Goal: Use online tool/utility: Utilize a website feature to perform a specific function

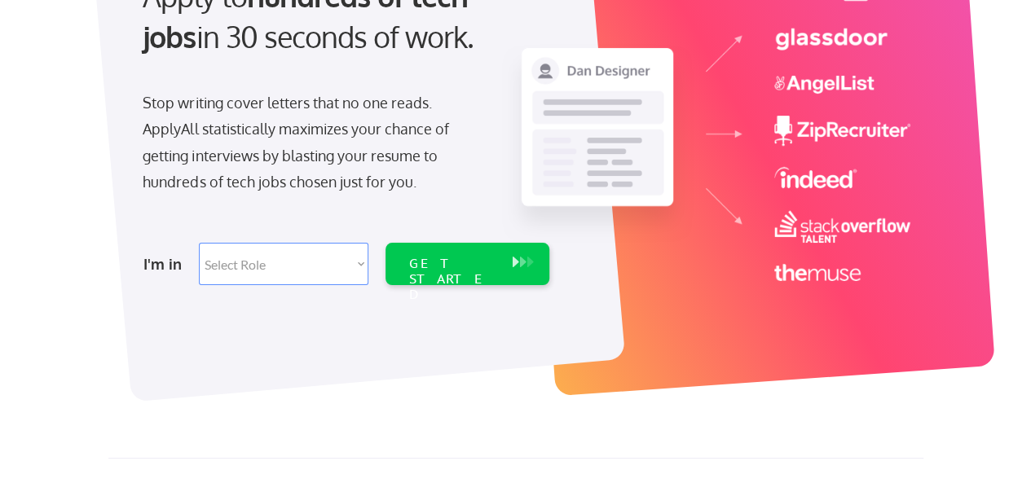
scroll to position [214, 0]
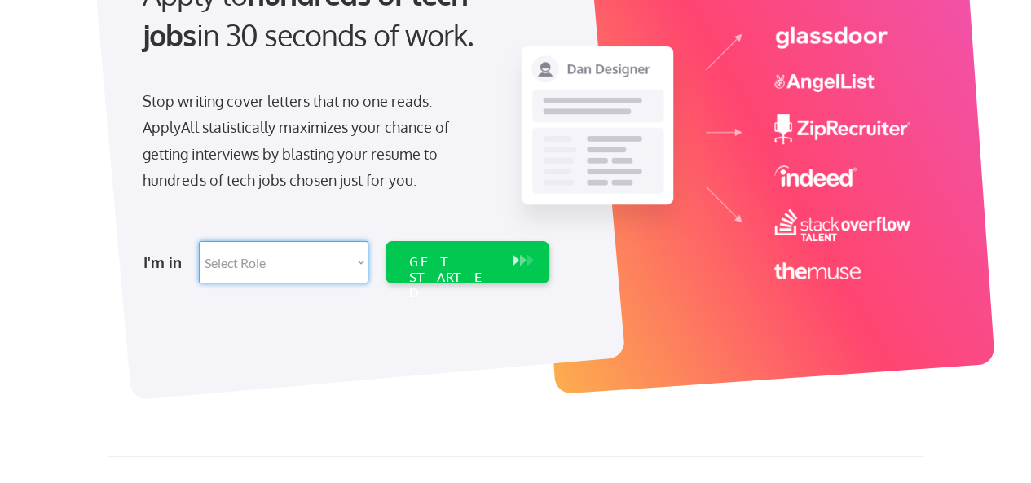
click at [359, 258] on select "Select Role Software Engineering Product Management Customer Success Sales UI/U…" at bounding box center [284, 262] width 170 height 42
click at [360, 259] on select "Select Role Software Engineering Product Management Customer Success Sales UI/U…" at bounding box center [284, 262] width 170 height 42
select select ""technical_project_program_mgmt""
click at [199, 241] on select "Select Role Software Engineering Product Management Customer Success Sales UI/U…" at bounding box center [284, 262] width 170 height 42
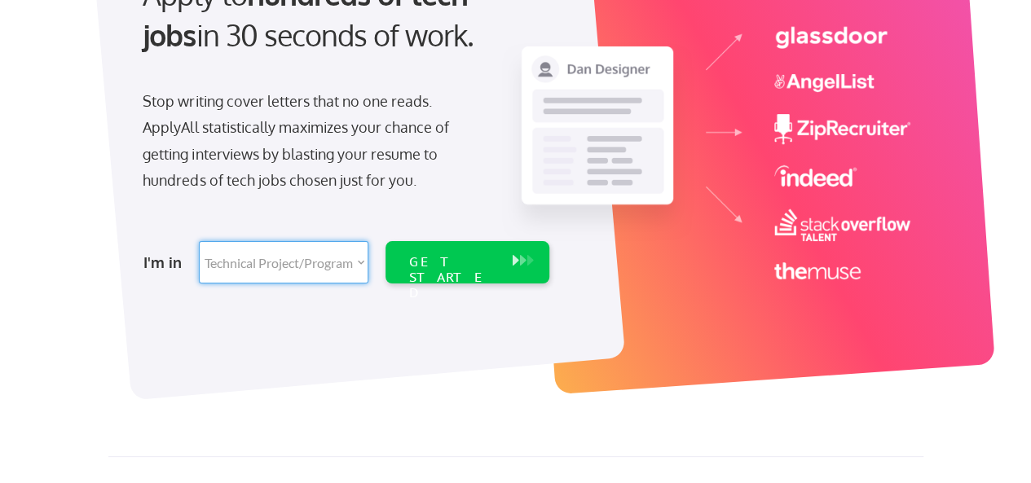
select select ""technical_project_program_mgmt""
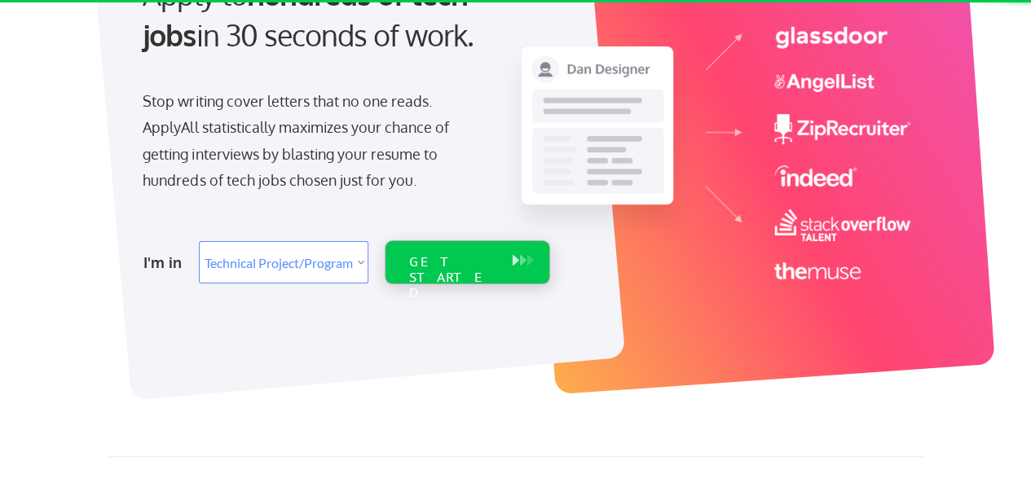
click at [453, 273] on div "GET STARTED" at bounding box center [452, 262] width 104 height 42
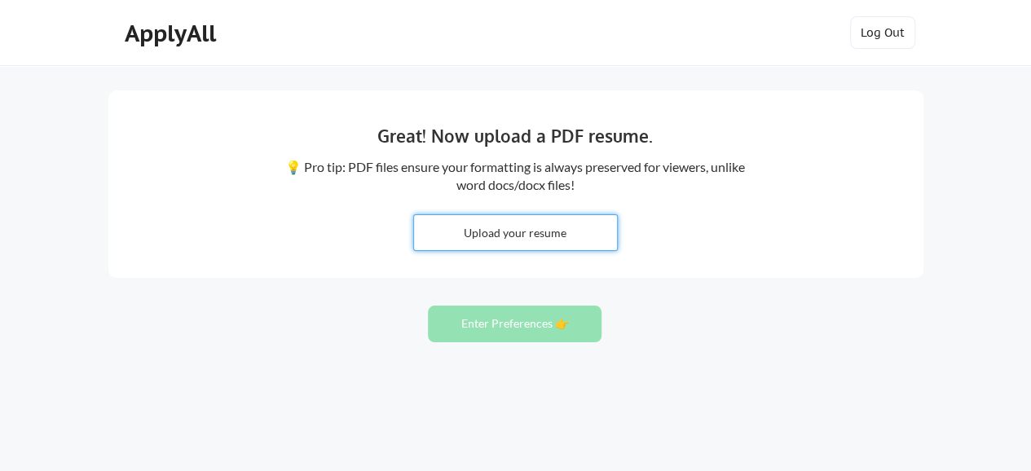
click at [510, 241] on input "file" at bounding box center [515, 232] width 203 height 35
type input "C:\fakepath\KGN- CV [DATE].doc"
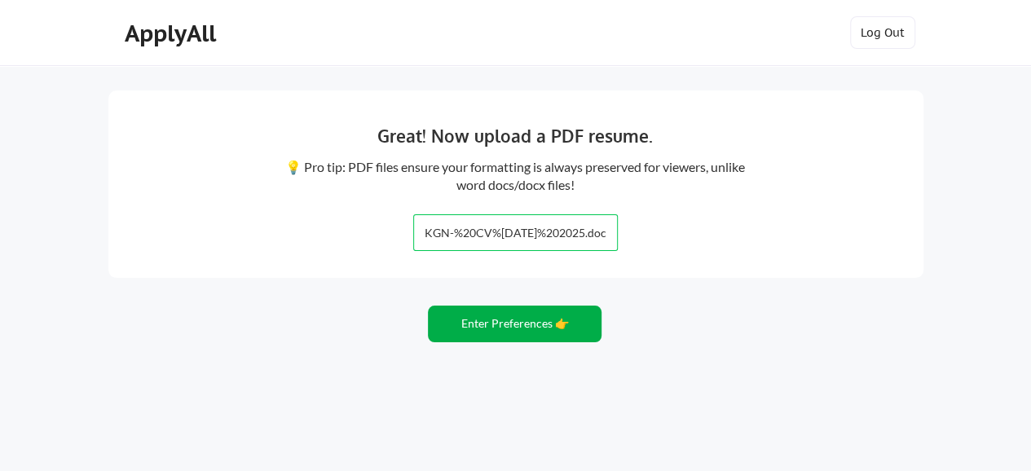
click at [503, 333] on button "Enter Preferences 👉" at bounding box center [515, 324] width 174 height 37
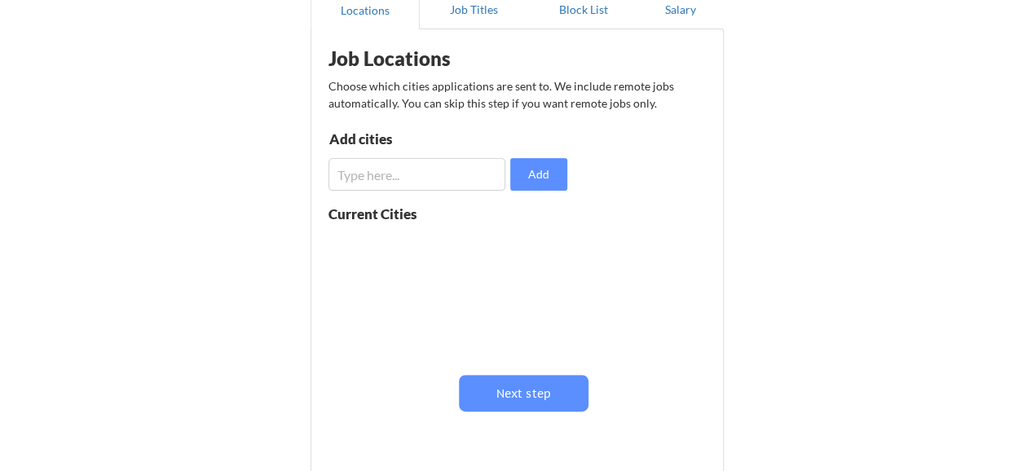
scroll to position [169, 0]
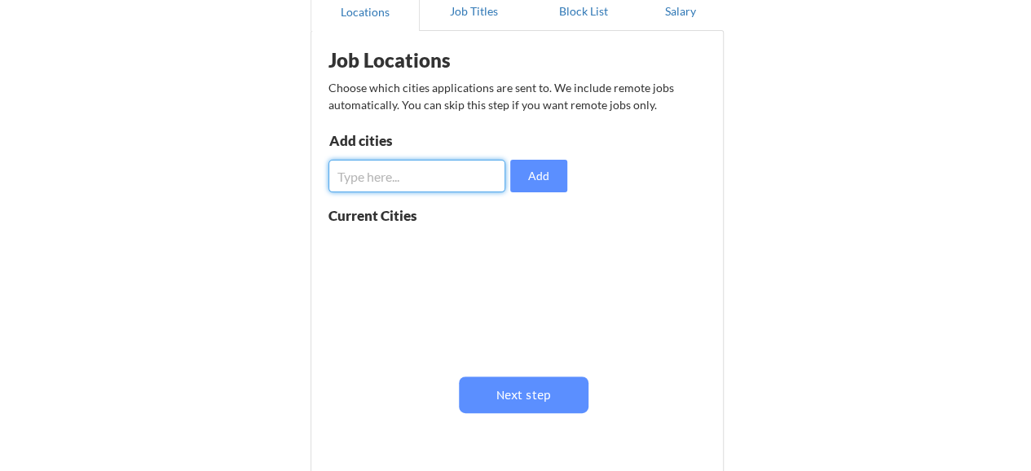
click at [497, 175] on input "input" at bounding box center [418, 176] width 178 height 33
click at [396, 181] on input "input" at bounding box center [418, 176] width 178 height 33
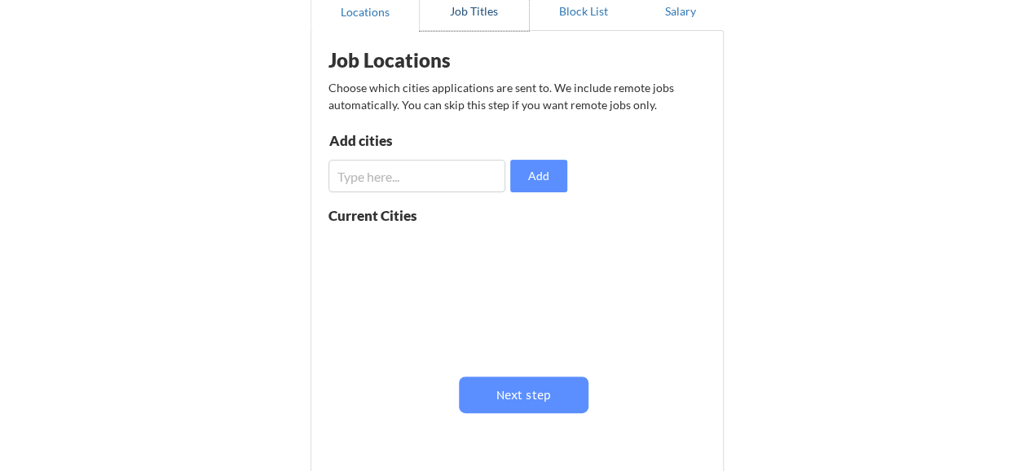
click at [475, 16] on button "Job Titles" at bounding box center [474, 11] width 109 height 39
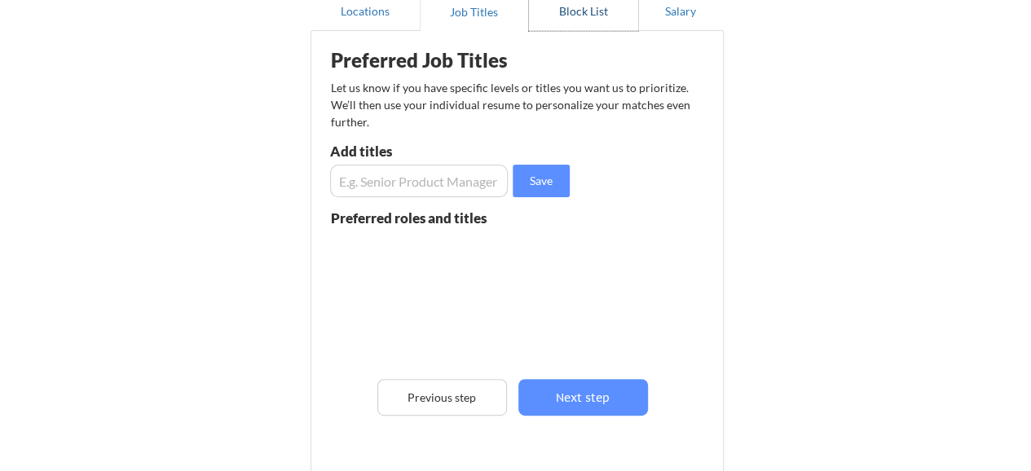
click at [580, 15] on button "Block List" at bounding box center [583, 11] width 109 height 39
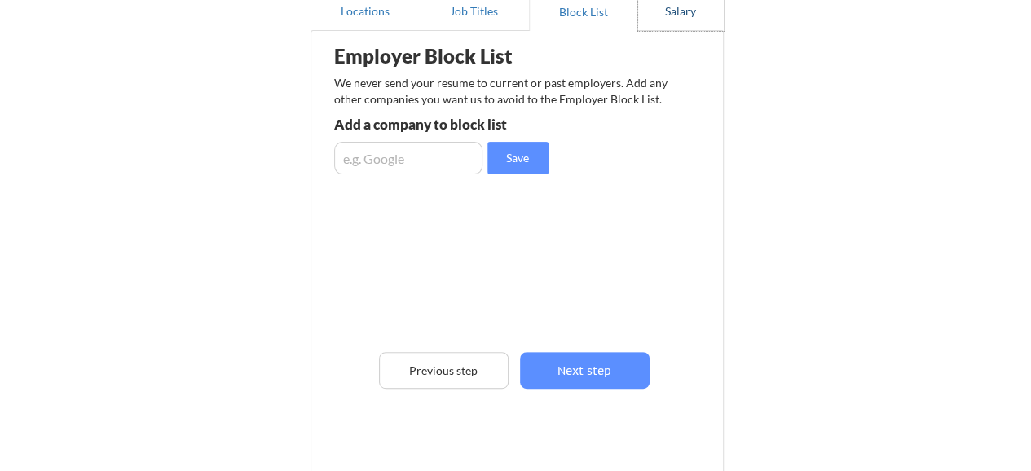
click at [678, 22] on button "Salary" at bounding box center [681, 11] width 86 height 39
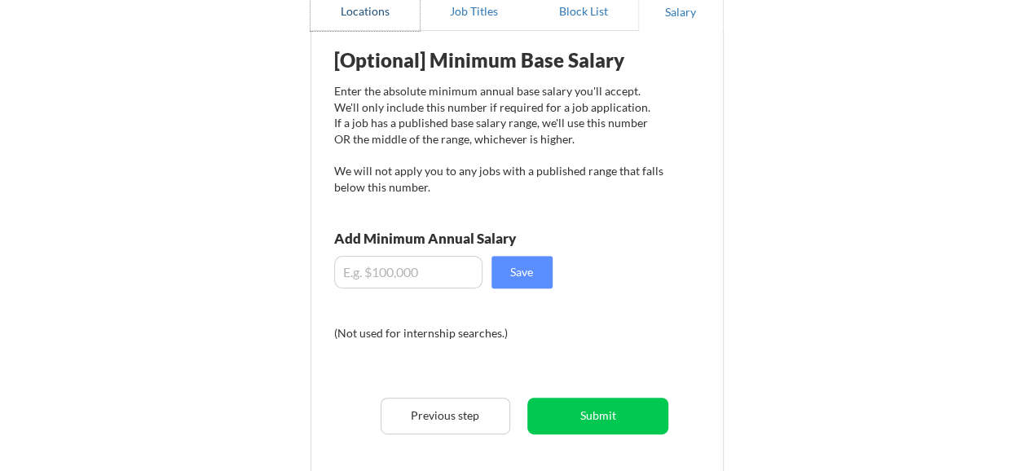
click at [380, 10] on button "Locations" at bounding box center [365, 11] width 109 height 39
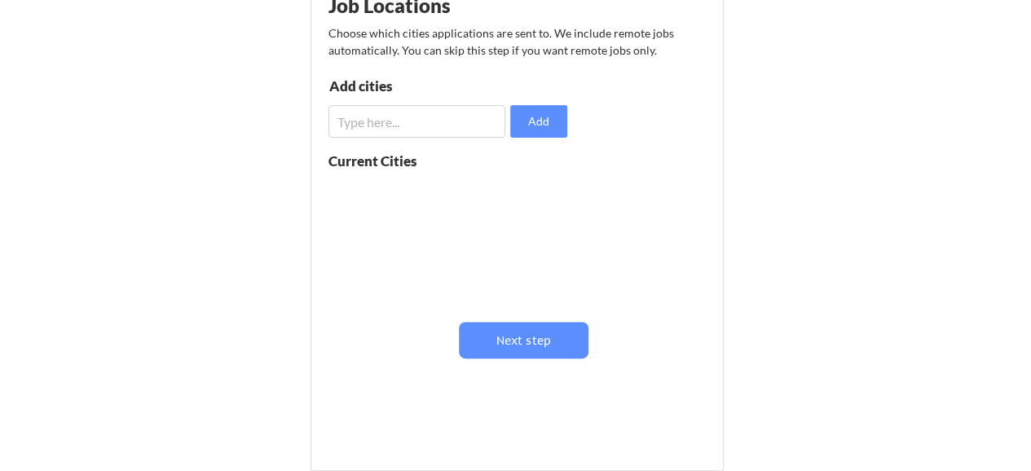
scroll to position [221, 0]
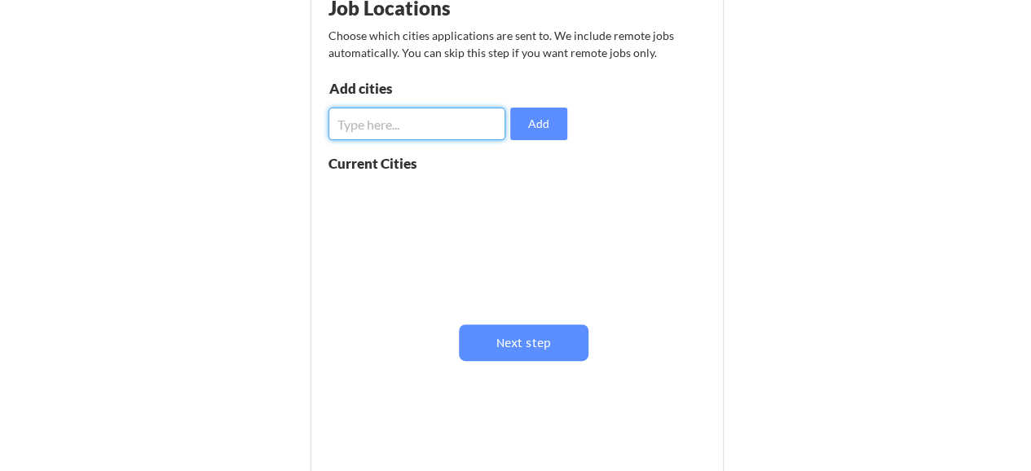
click at [426, 115] on input "input" at bounding box center [418, 124] width 178 height 33
type input "rwanda"
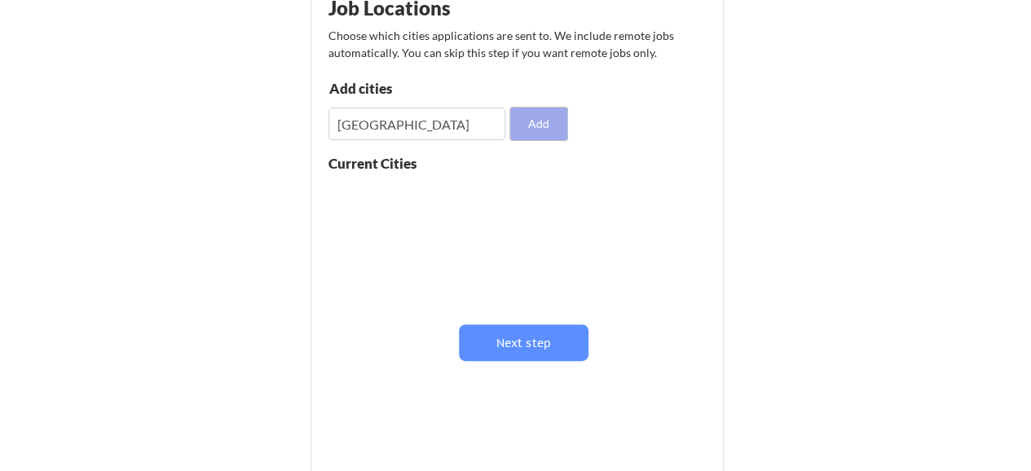
click at [548, 130] on button "Add" at bounding box center [538, 124] width 57 height 33
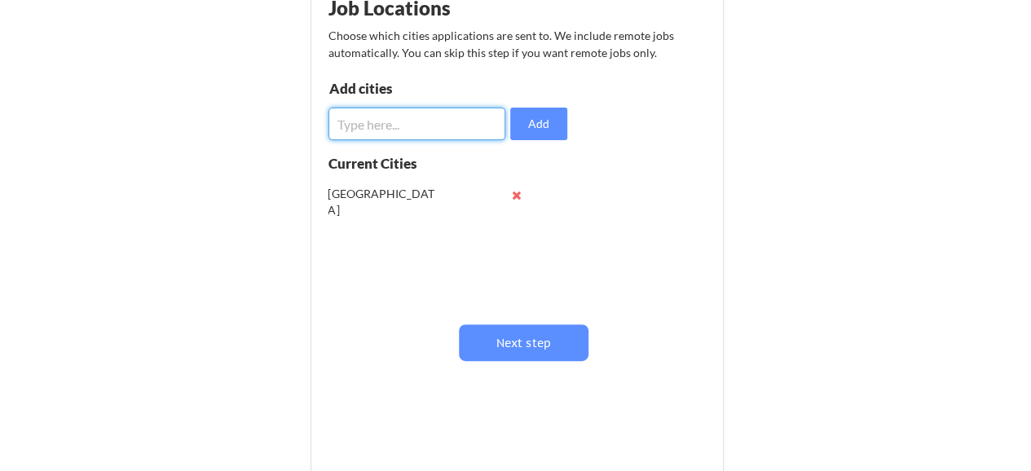
click at [412, 131] on input "input" at bounding box center [418, 124] width 178 height 33
type input "tanzania"
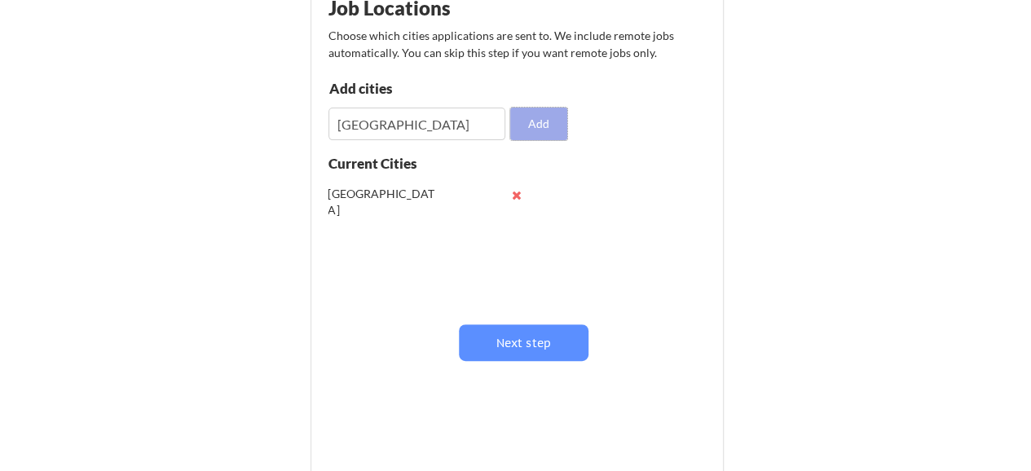
click at [536, 136] on button "Add" at bounding box center [538, 124] width 57 height 33
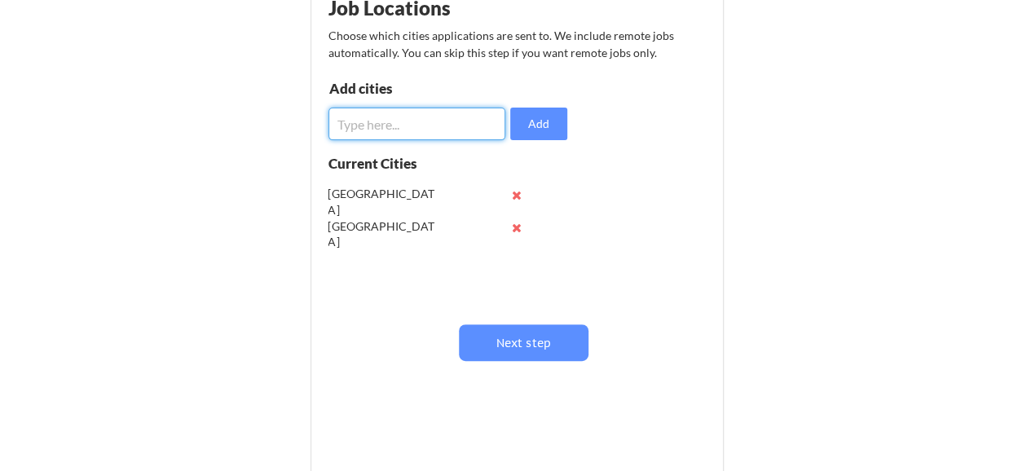
click at [395, 128] on input "input" at bounding box center [418, 124] width 178 height 33
type input "kenya"
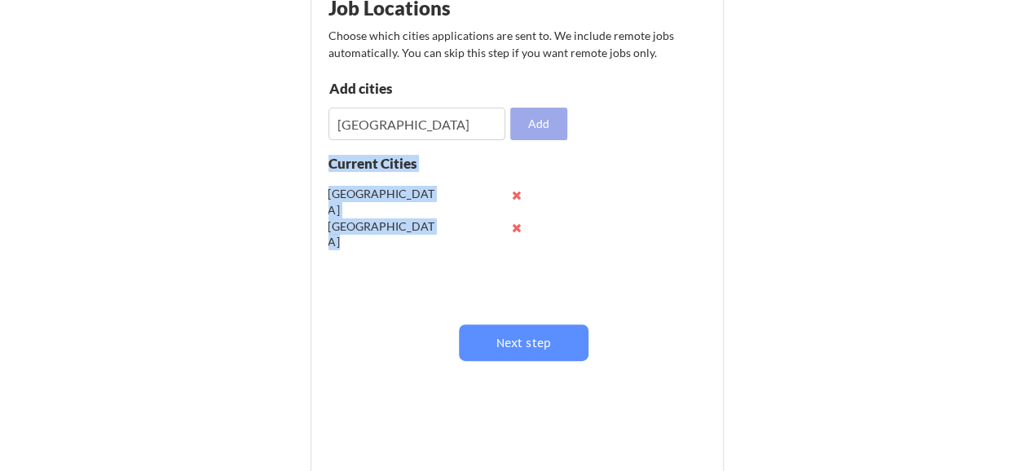
drag, startPoint x: 548, startPoint y: 143, endPoint x: 545, endPoint y: 125, distance: 18.2
click at [545, 125] on div "Job Locations Choose which cities applications are sent to. We include remote j…" at bounding box center [521, 197] width 403 height 421
click at [549, 118] on button "Add" at bounding box center [538, 124] width 57 height 33
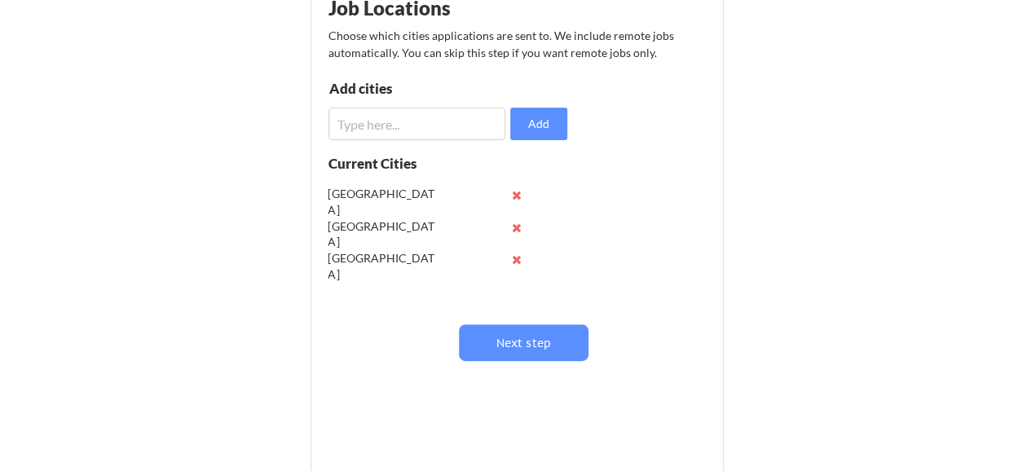
click at [631, 202] on div "Job Locations Choose which cities applications are sent to. We include remote j…" at bounding box center [521, 197] width 403 height 421
click at [543, 340] on button "Next step" at bounding box center [524, 342] width 130 height 37
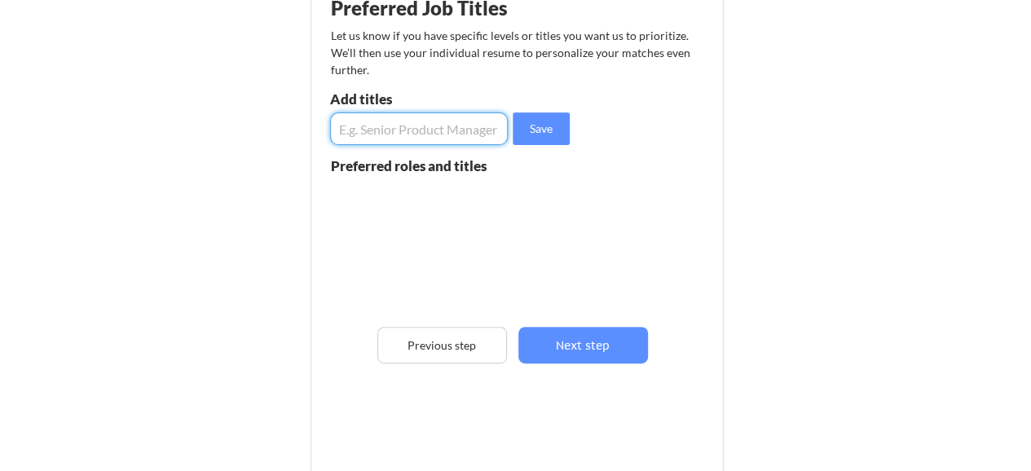
click at [445, 135] on input "input" at bounding box center [419, 128] width 179 height 33
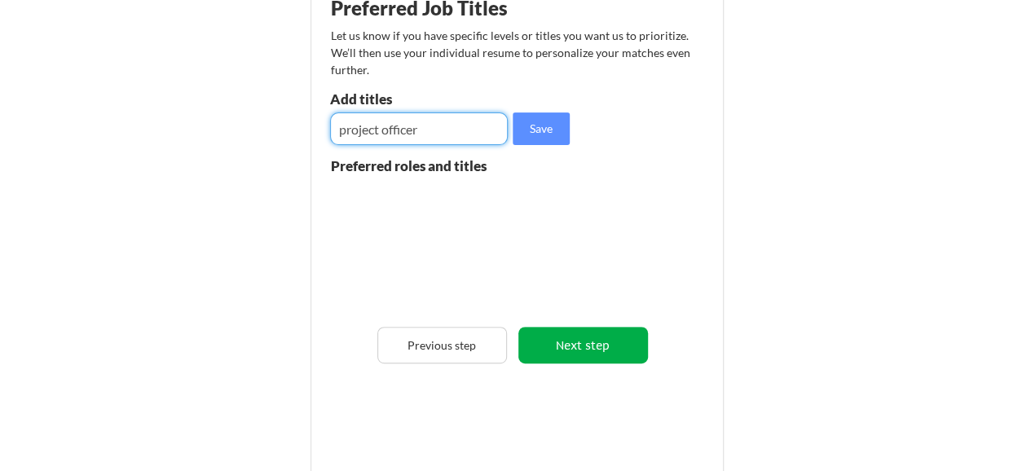
type input "project officer"
click at [592, 349] on button "Next step" at bounding box center [583, 345] width 130 height 37
